Goal: Transaction & Acquisition: Purchase product/service

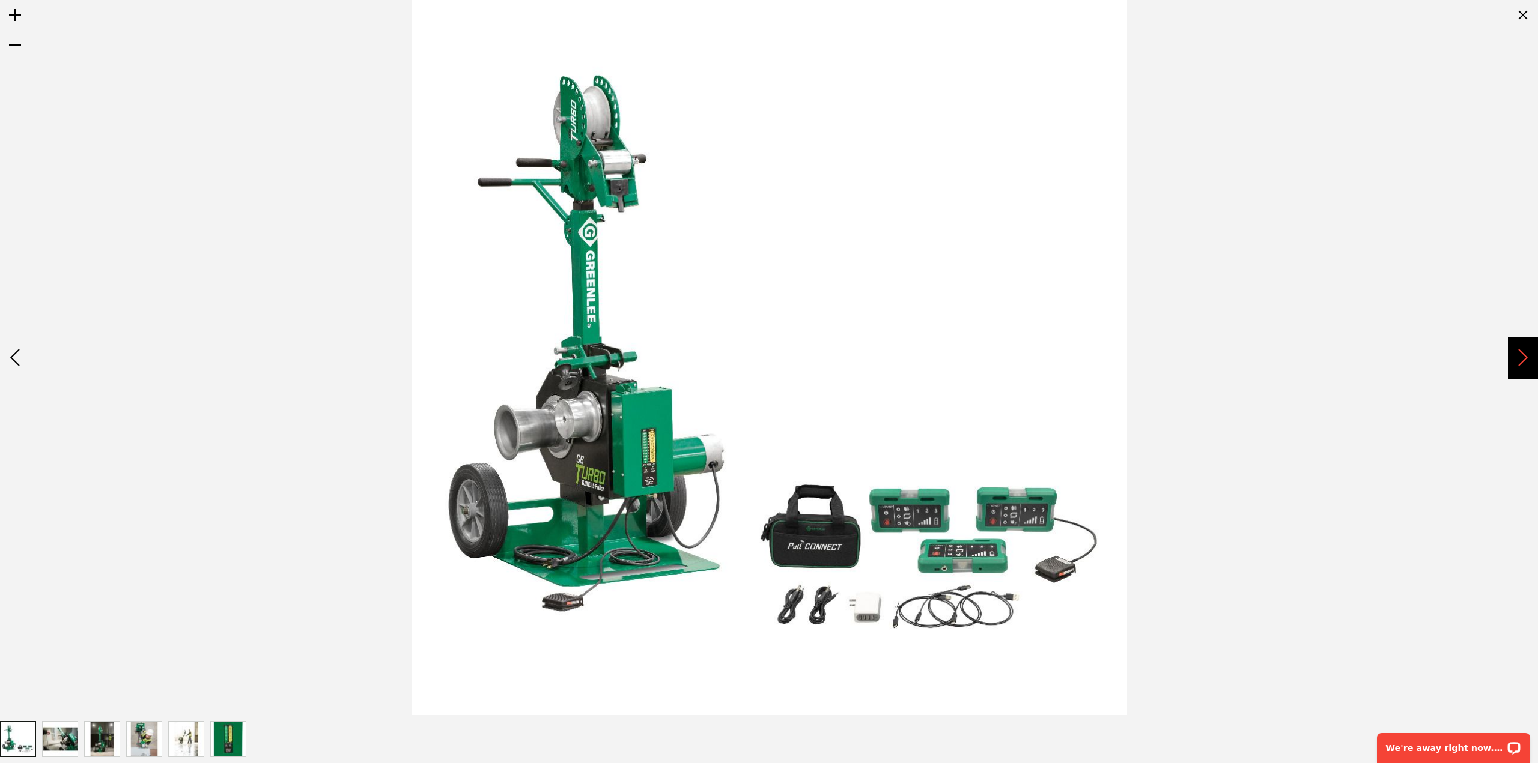
click at [1527, 366] on div "Next" at bounding box center [1523, 358] width 30 height 42
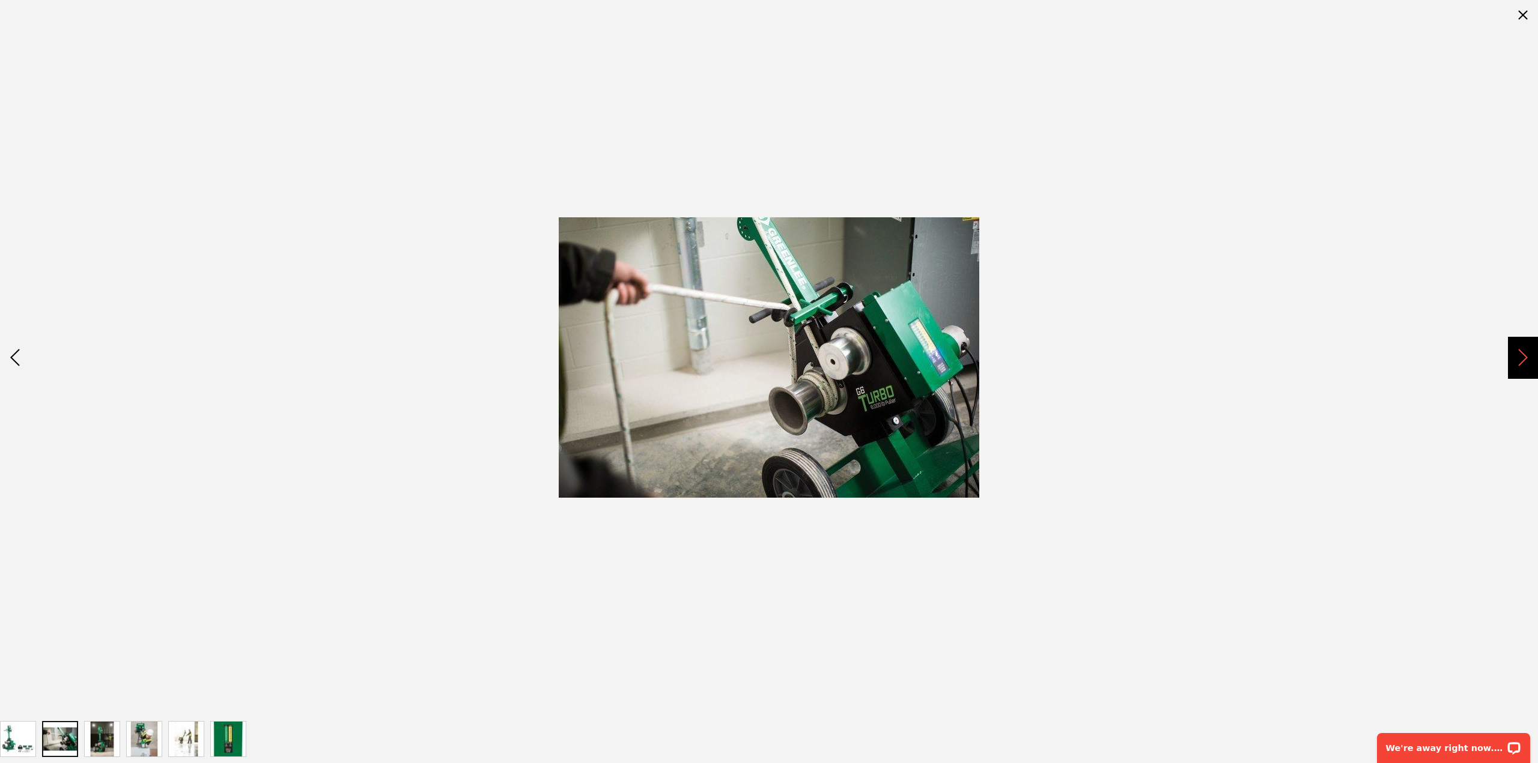
click at [1527, 366] on div "Next" at bounding box center [1523, 358] width 30 height 42
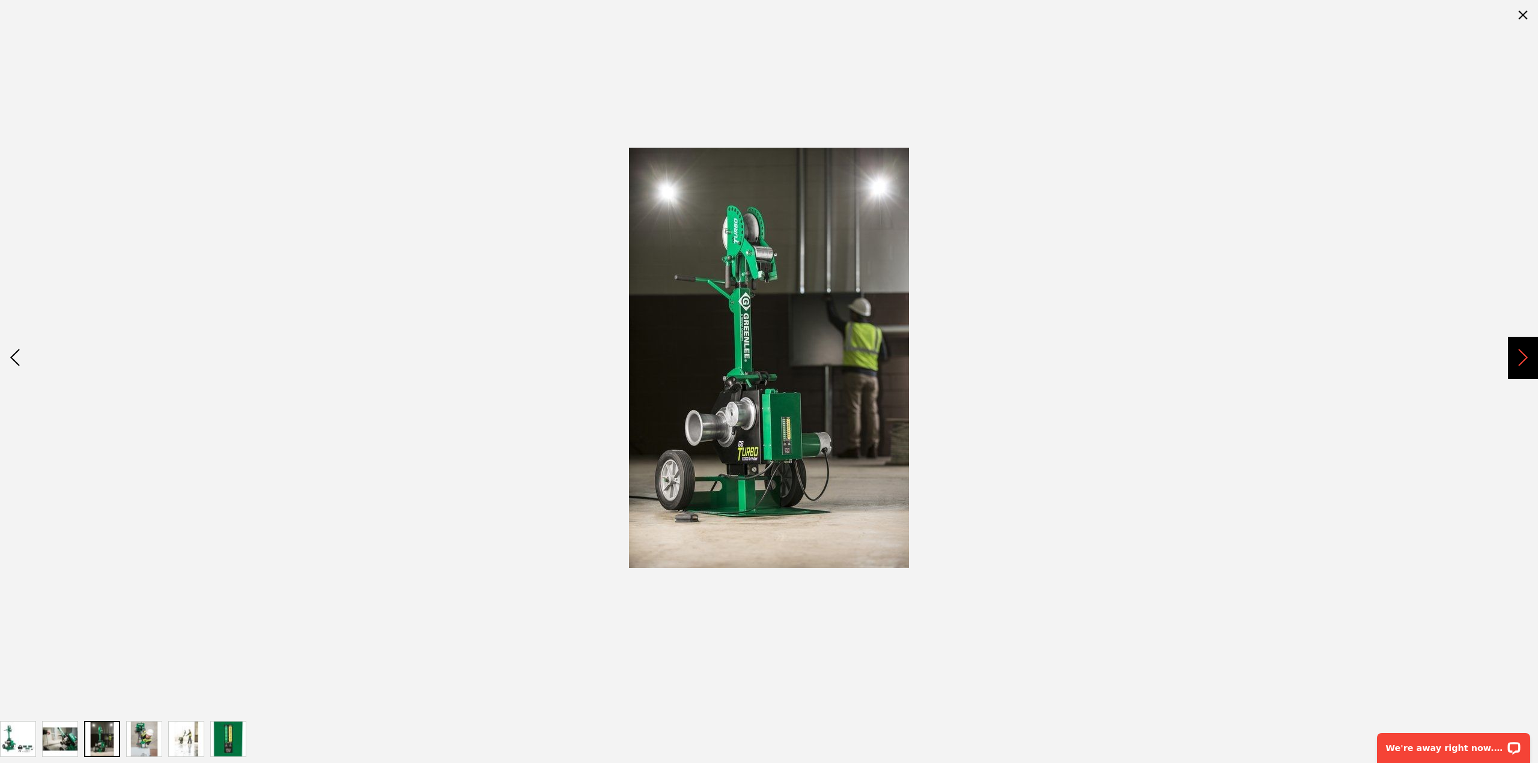
click at [1527, 366] on div "Next" at bounding box center [1523, 358] width 30 height 42
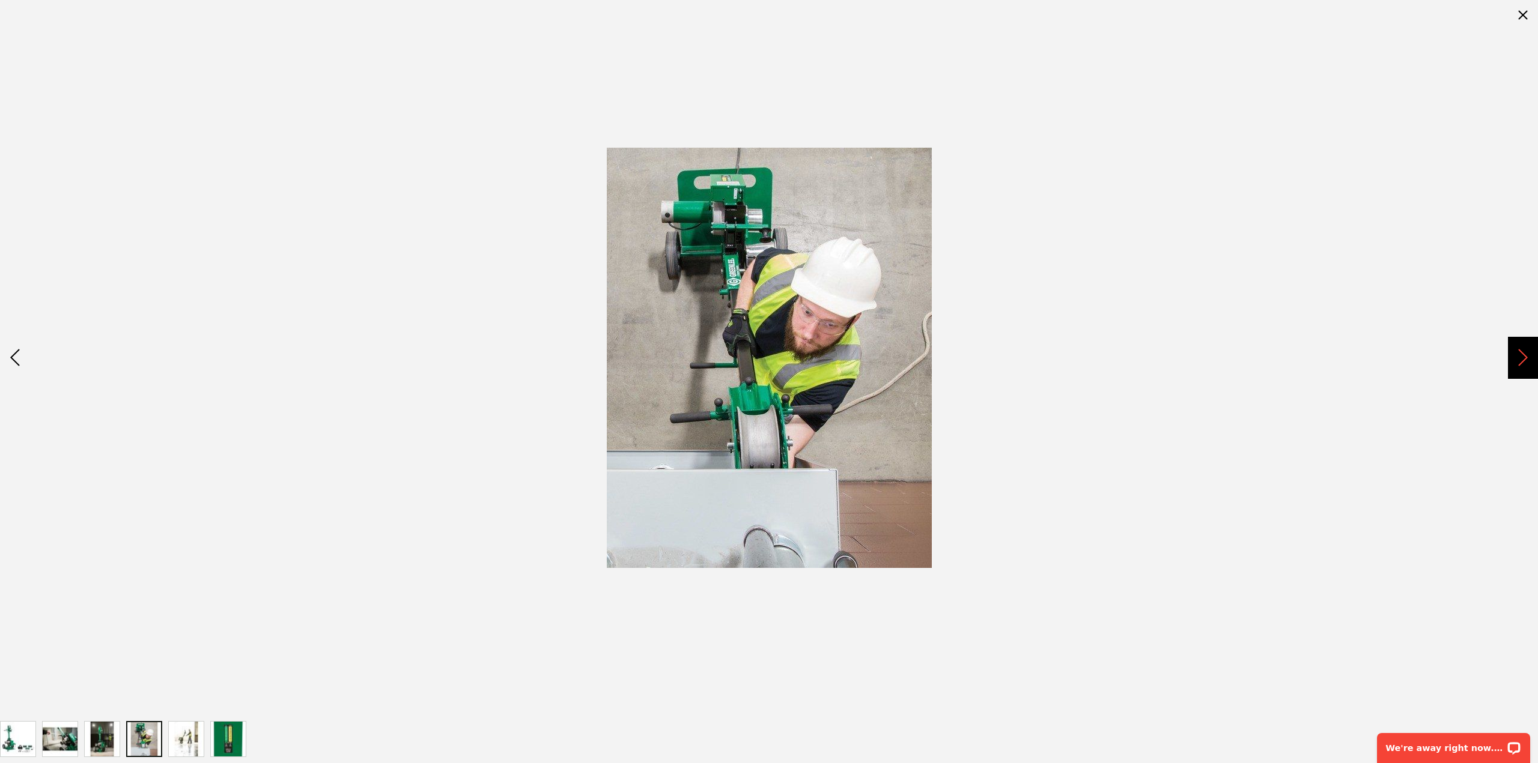
click at [1527, 366] on div "Next" at bounding box center [1523, 358] width 30 height 42
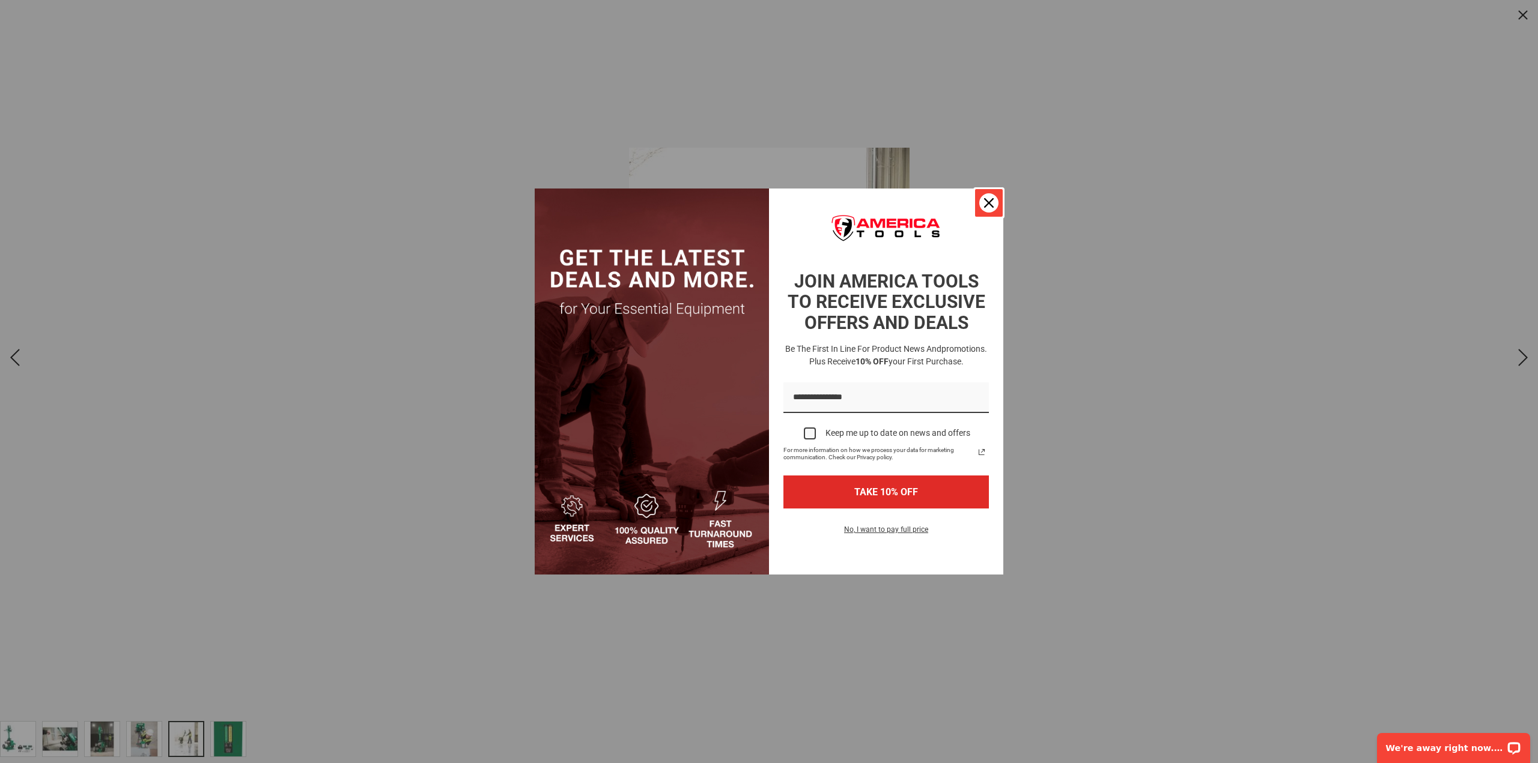
click at [980, 206] on div "Close" at bounding box center [988, 202] width 19 height 19
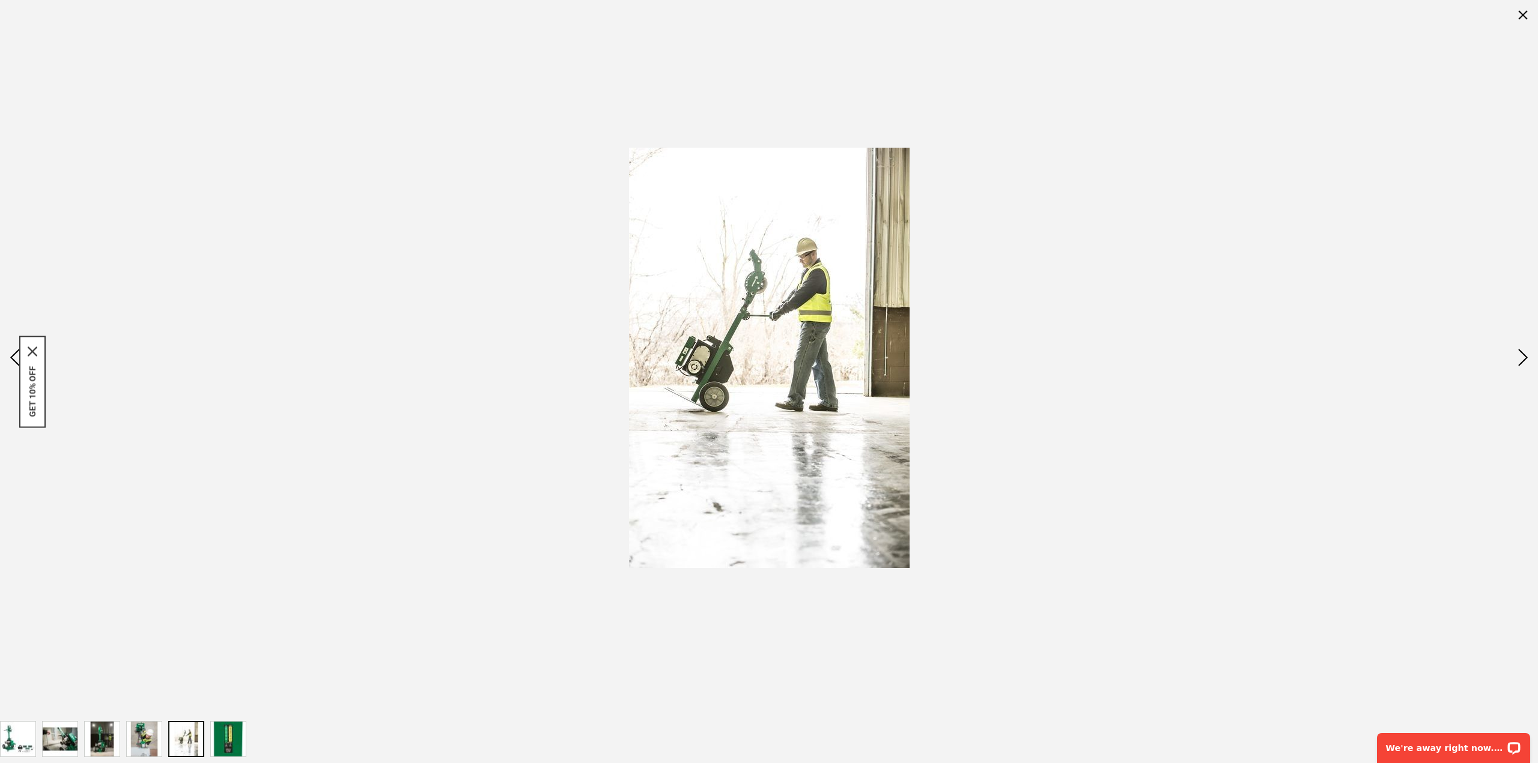
click at [190, 739] on div at bounding box center [186, 739] width 36 height 36
click at [166, 743] on div "GREENLEE G6 G6 TURBO™ 6000 LB CABLE PULLER" at bounding box center [147, 739] width 42 height 48
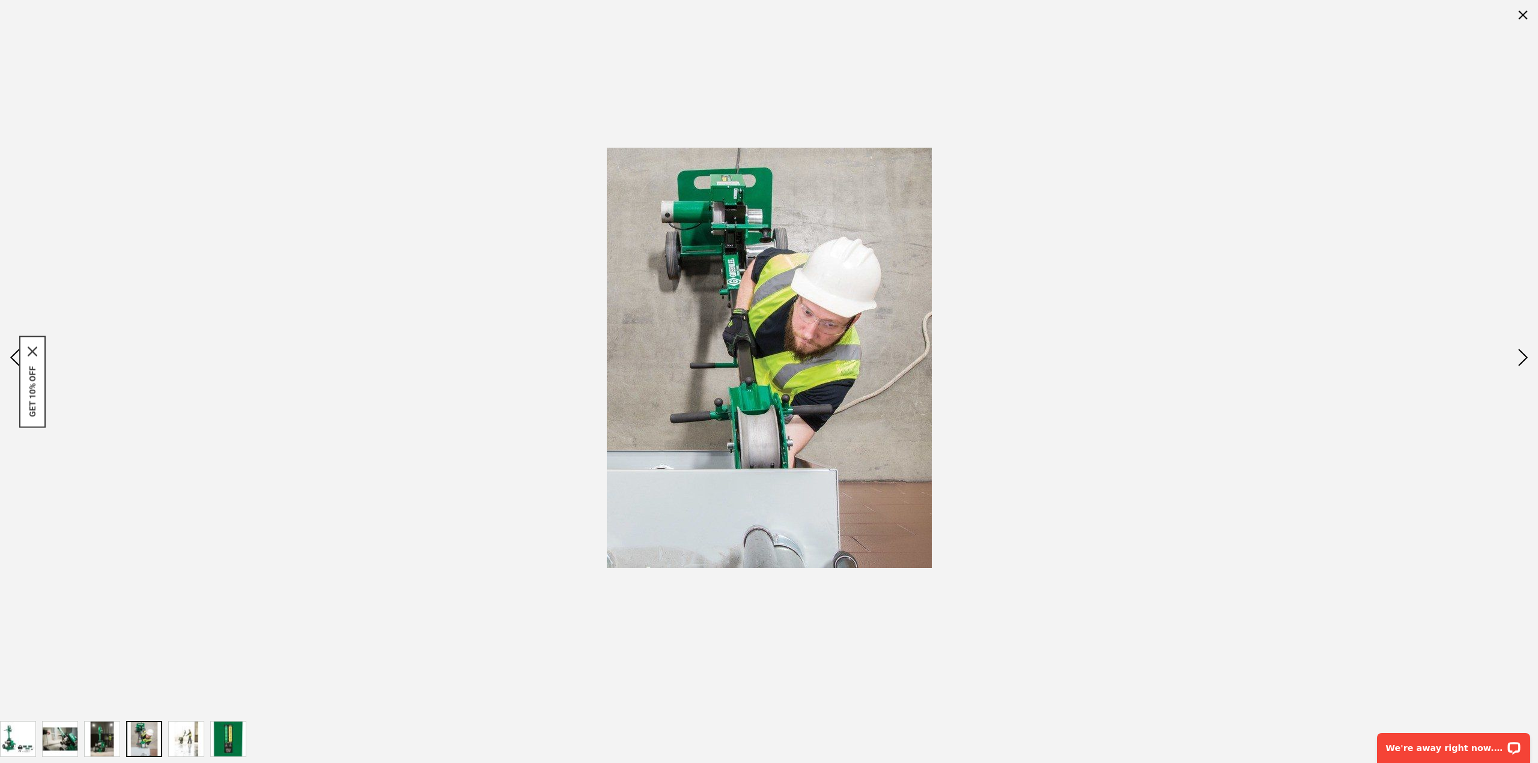
click at [132, 744] on div at bounding box center [144, 739] width 36 height 36
click at [131, 744] on div at bounding box center [144, 739] width 36 height 36
click at [117, 743] on img "GREENLEE G6 G6 TURBO™ 6000 LB CABLE PULLER" at bounding box center [102, 739] width 35 height 35
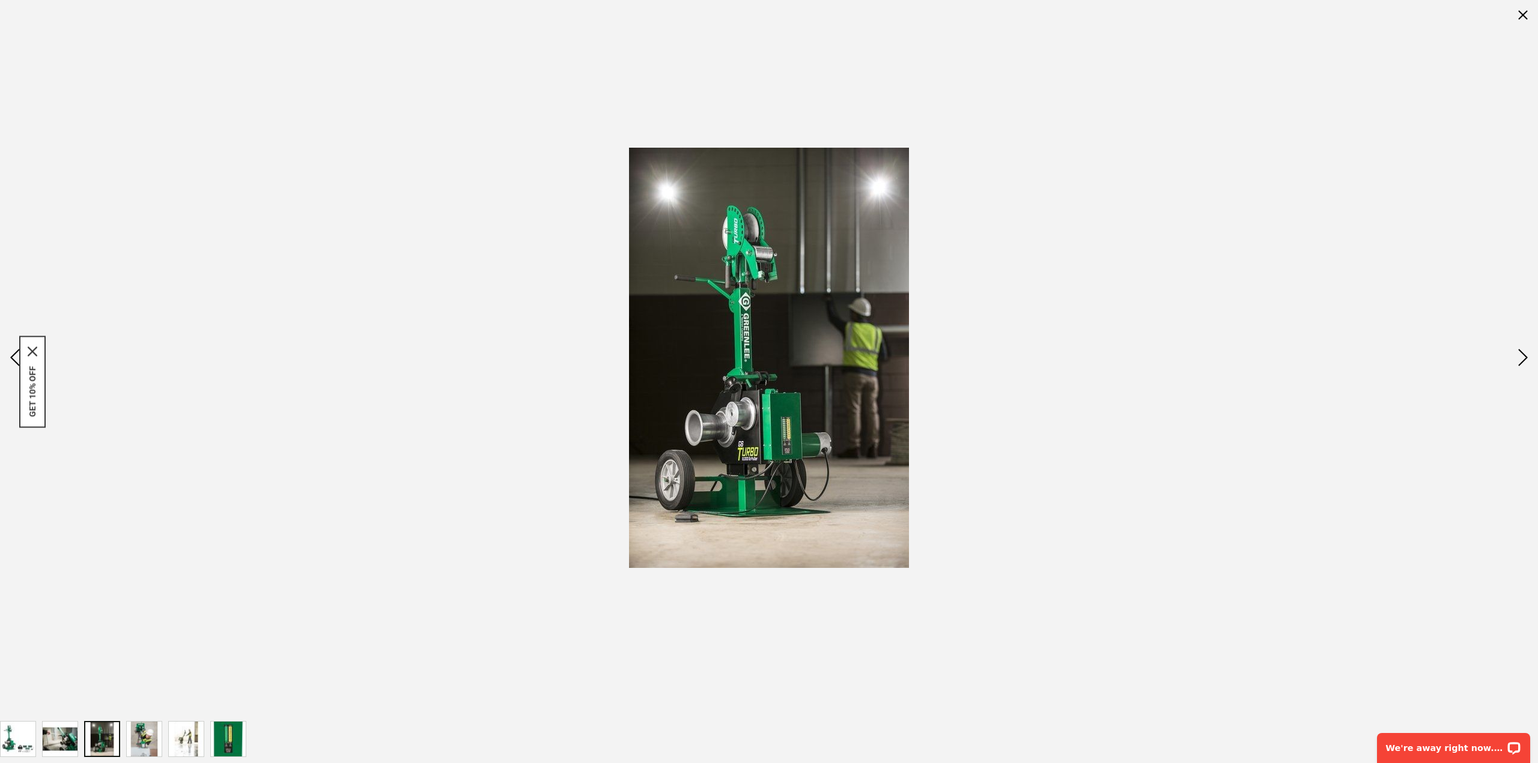
click at [79, 741] on div "GREENLEE G6 G6 TURBO™ 6000 LB CABLE PULLER" at bounding box center [63, 739] width 42 height 48
